Goal: Task Accomplishment & Management: Complete application form

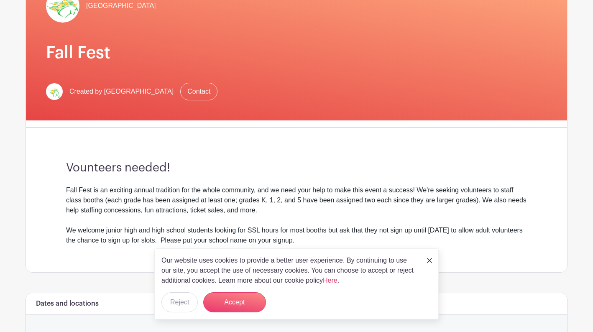
scroll to position [139, 0]
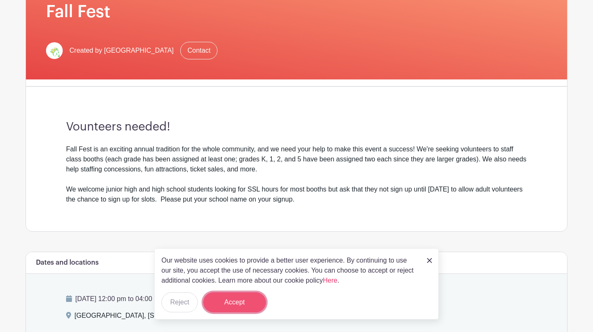
click at [246, 300] on button "Accept" at bounding box center [234, 302] width 63 height 20
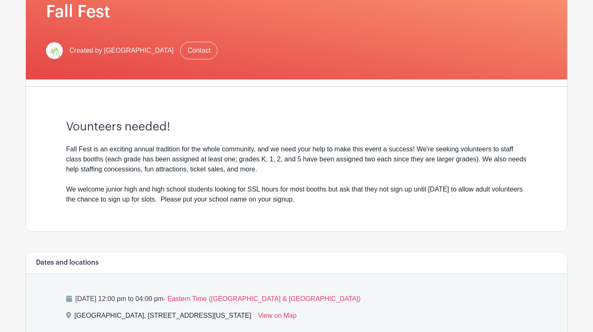
drag, startPoint x: 64, startPoint y: 148, endPoint x: 347, endPoint y: 198, distance: 287.6
click at [347, 198] on div "Vounteers needed! Fall Fest is an exciting annual tradition for the whole commu…" at bounding box center [296, 162] width 501 height 138
copy div "Fall Fest is an exciting annual tradition for the whole community, and we need …"
